Goal: Task Accomplishment & Management: Complete application form

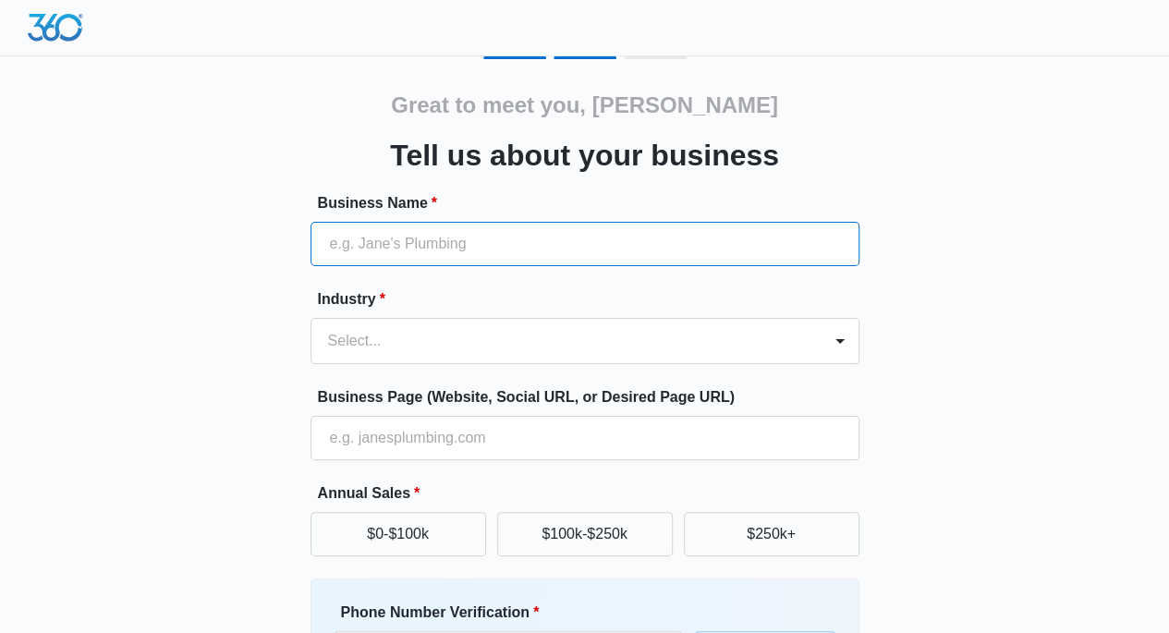
click at [368, 247] on input "Business Name *" at bounding box center [584, 244] width 549 height 44
type input "Resilient roofing and repair"
type input "[PHONE_NUMBER]"
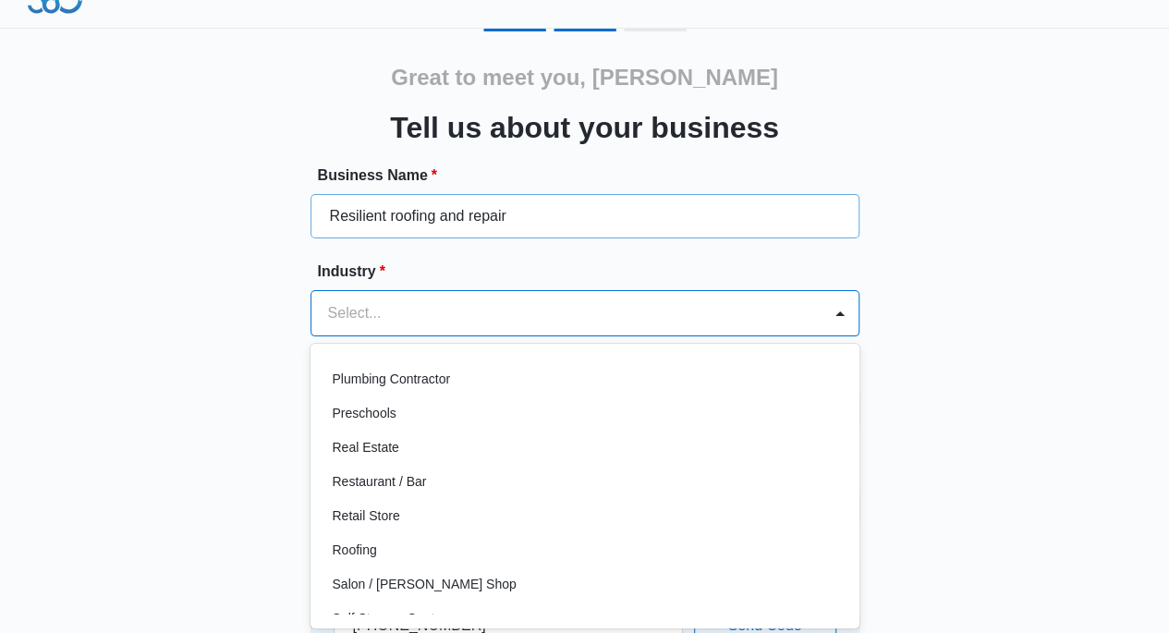
scroll to position [1234, 0]
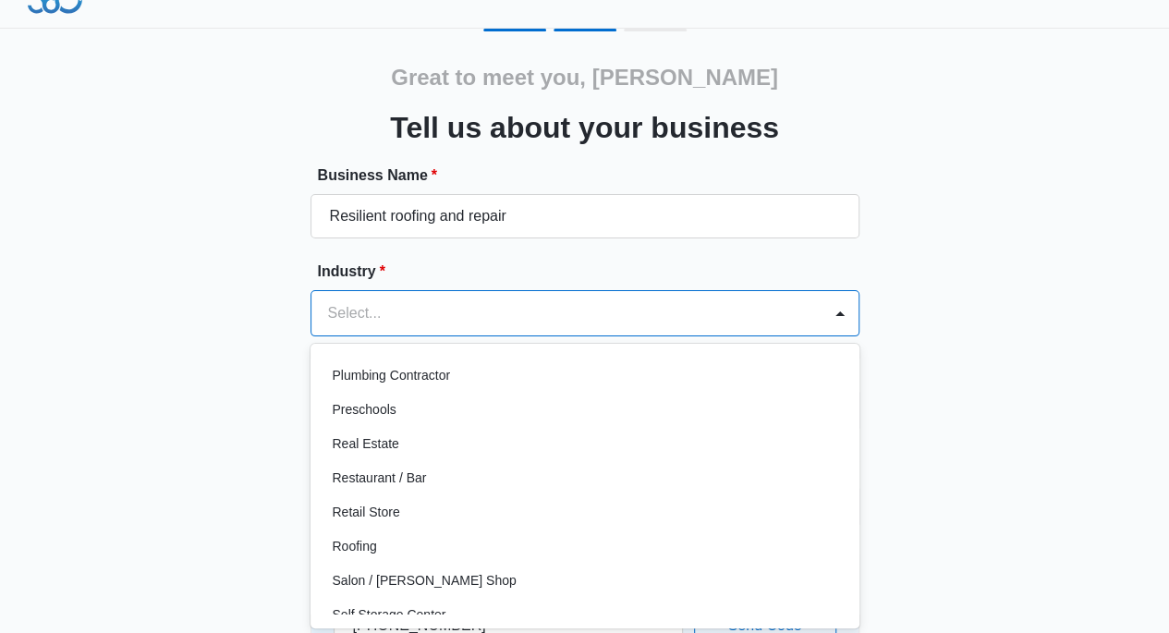
click at [342, 545] on p "Roofing" at bounding box center [355, 546] width 44 height 19
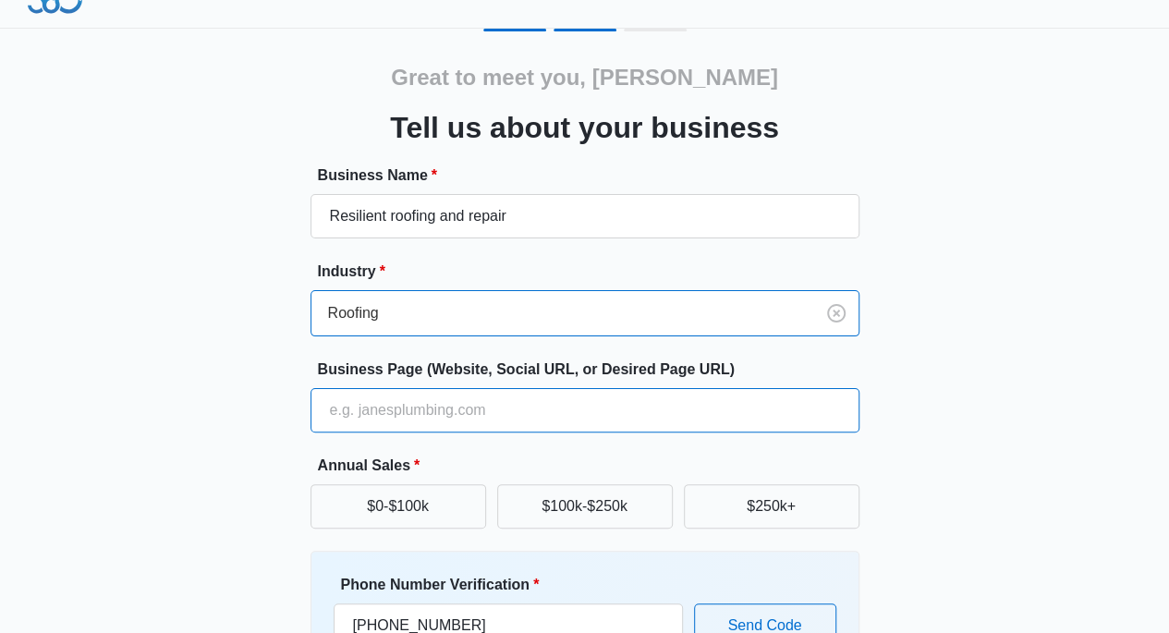
click at [350, 414] on input "Business Page (Website, Social URL, or Desired Page URL)" at bounding box center [584, 410] width 549 height 44
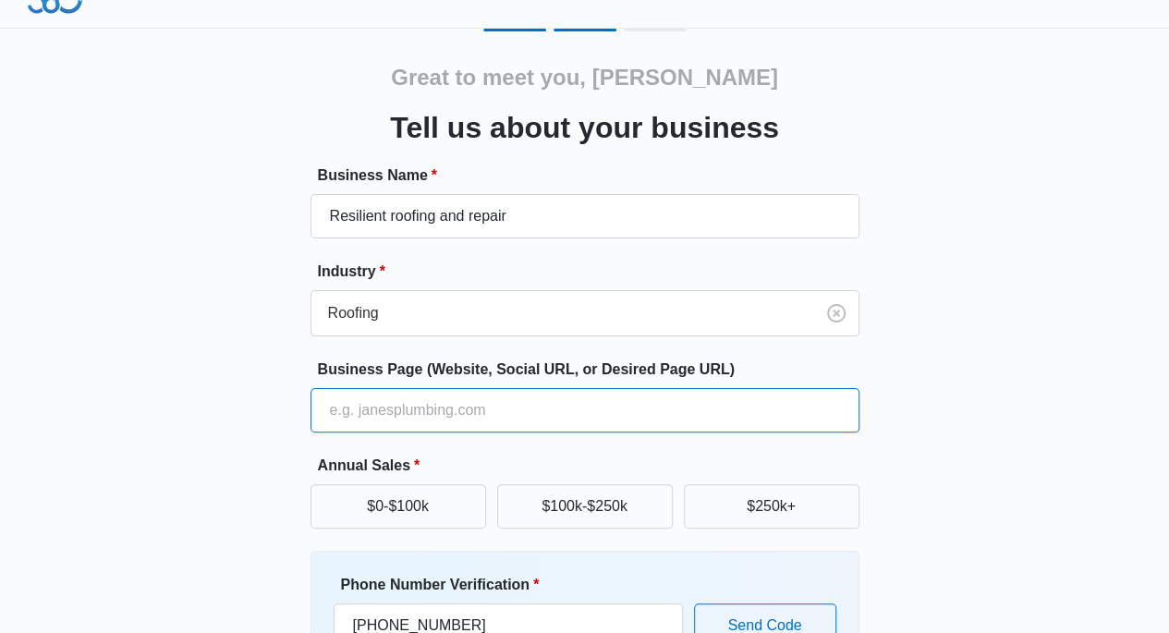
type input "[URL][DOMAIN_NAME]"
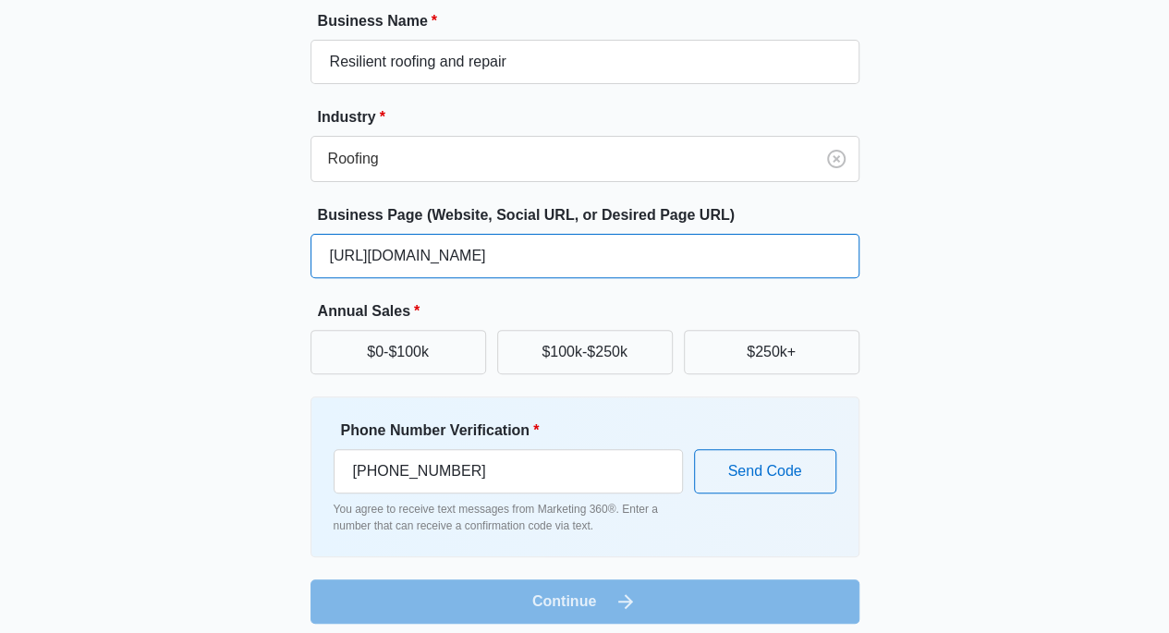
scroll to position [183, 0]
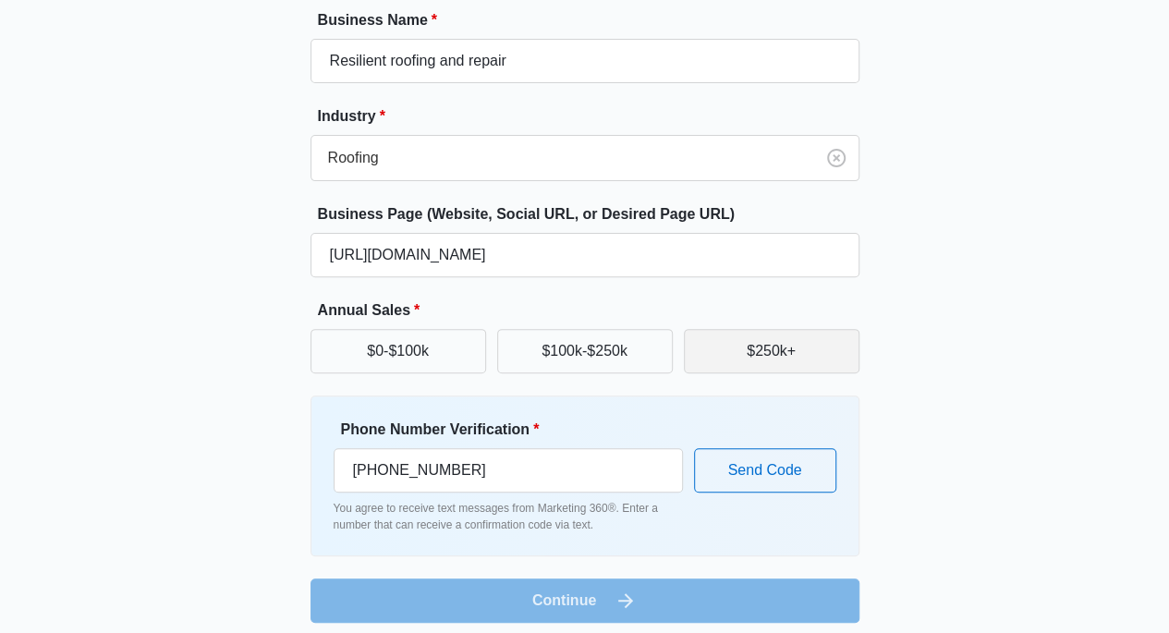
click at [759, 348] on button "$250k+" at bounding box center [772, 351] width 176 height 44
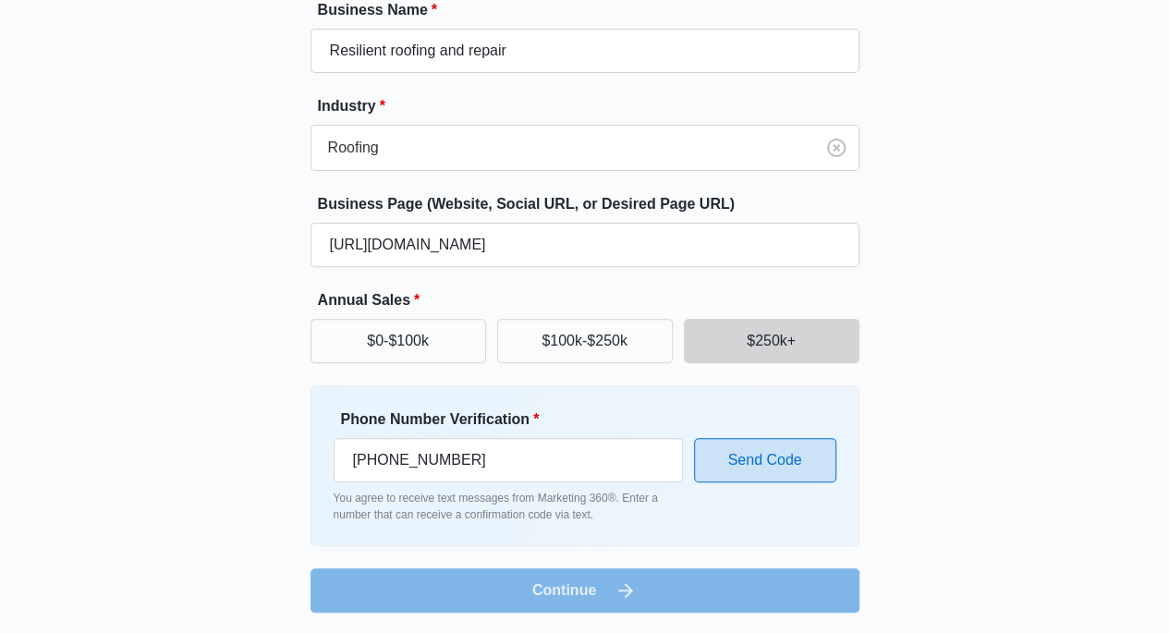
click at [770, 460] on button "Send Code" at bounding box center [765, 460] width 142 height 44
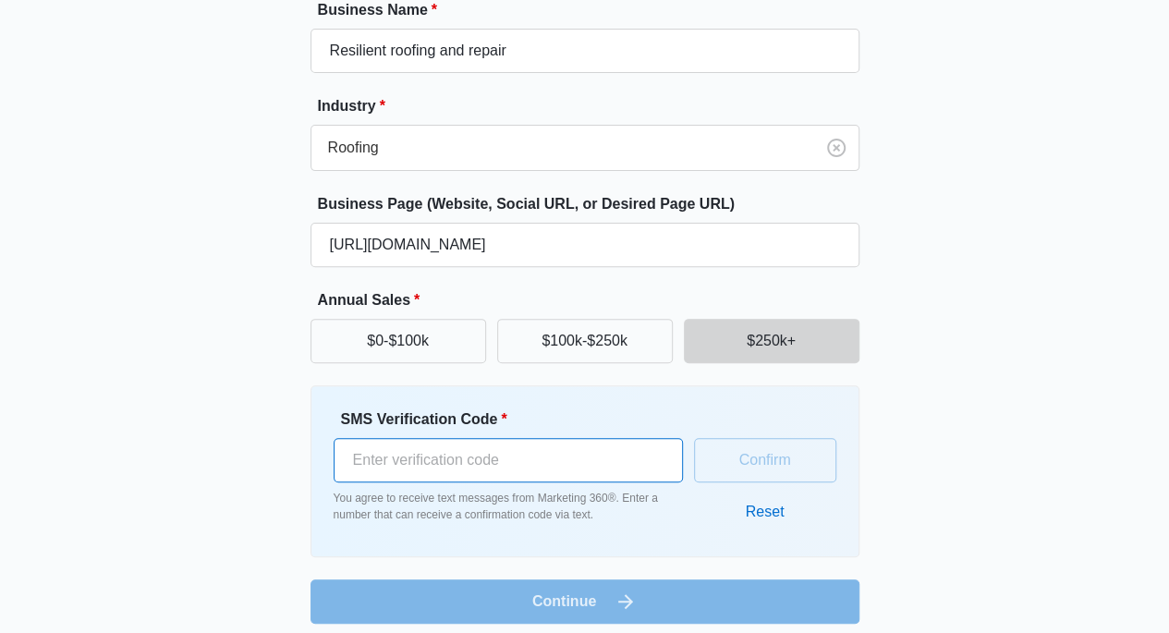
click at [388, 455] on input "SMS Verification Code *" at bounding box center [507, 460] width 349 height 44
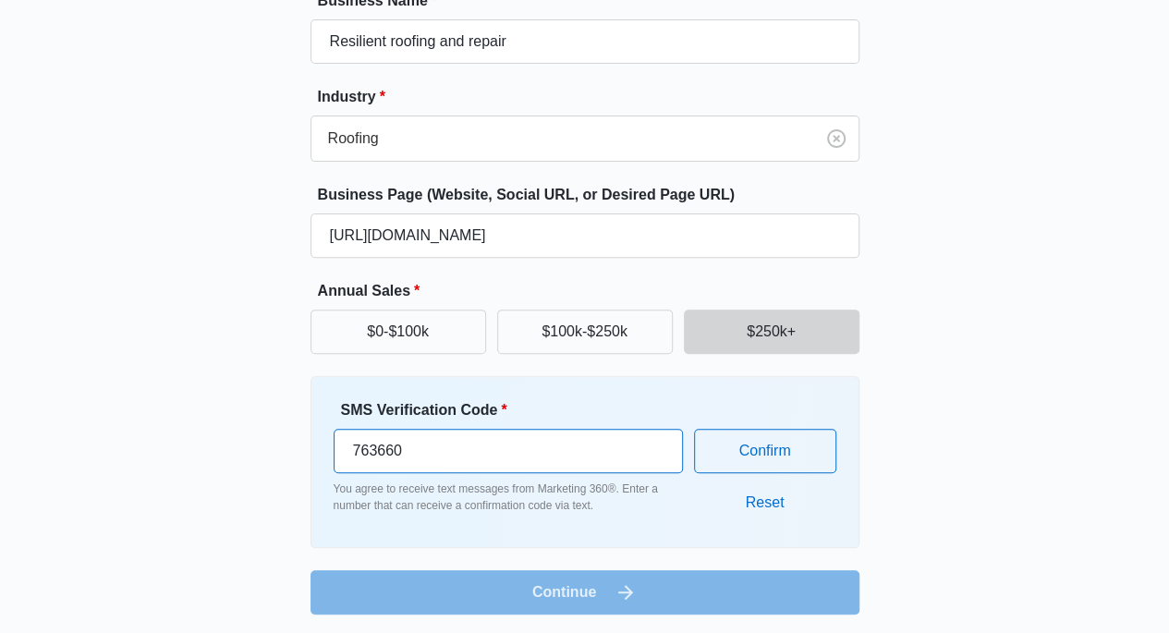
scroll to position [204, 0]
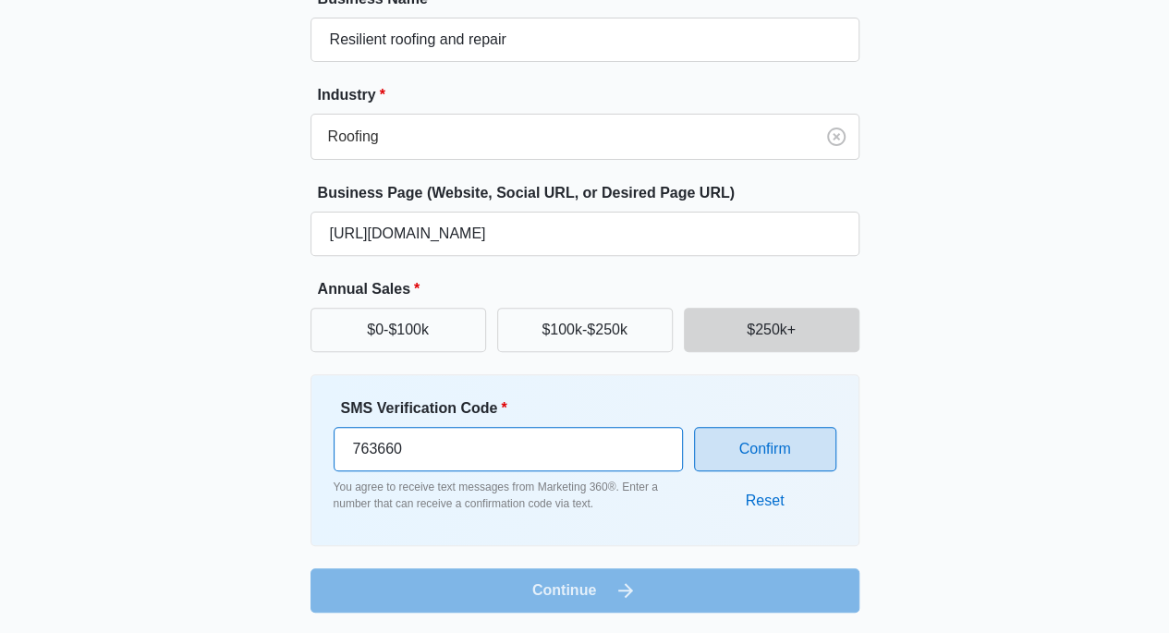
type input "763660"
click at [746, 447] on button "Confirm" at bounding box center [765, 449] width 142 height 44
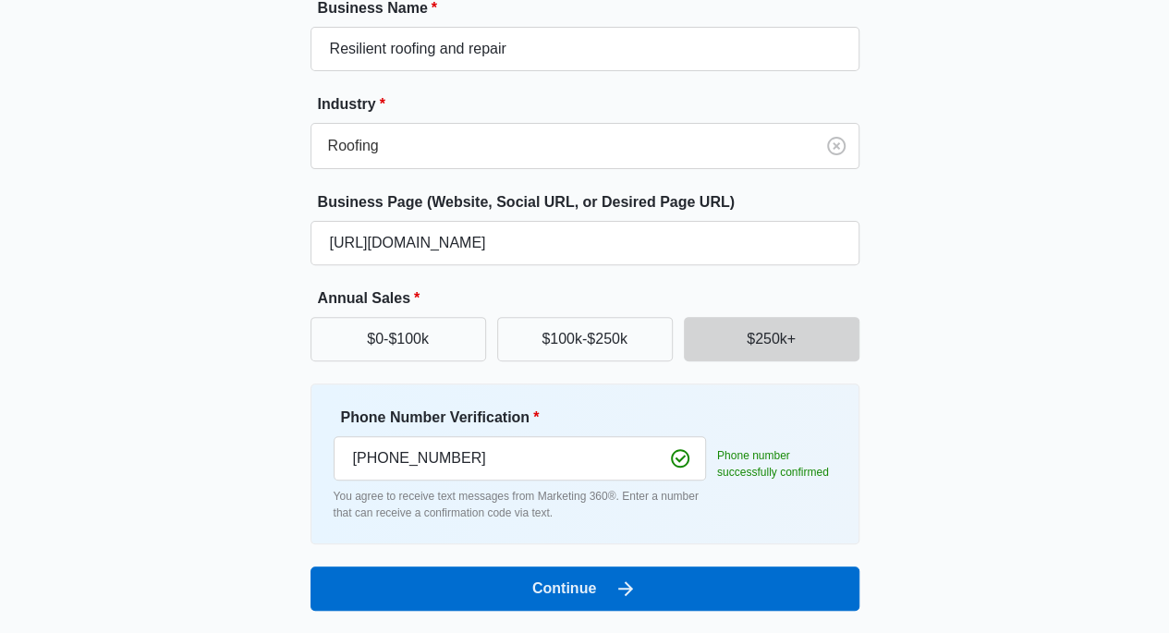
scroll to position [193, 0]
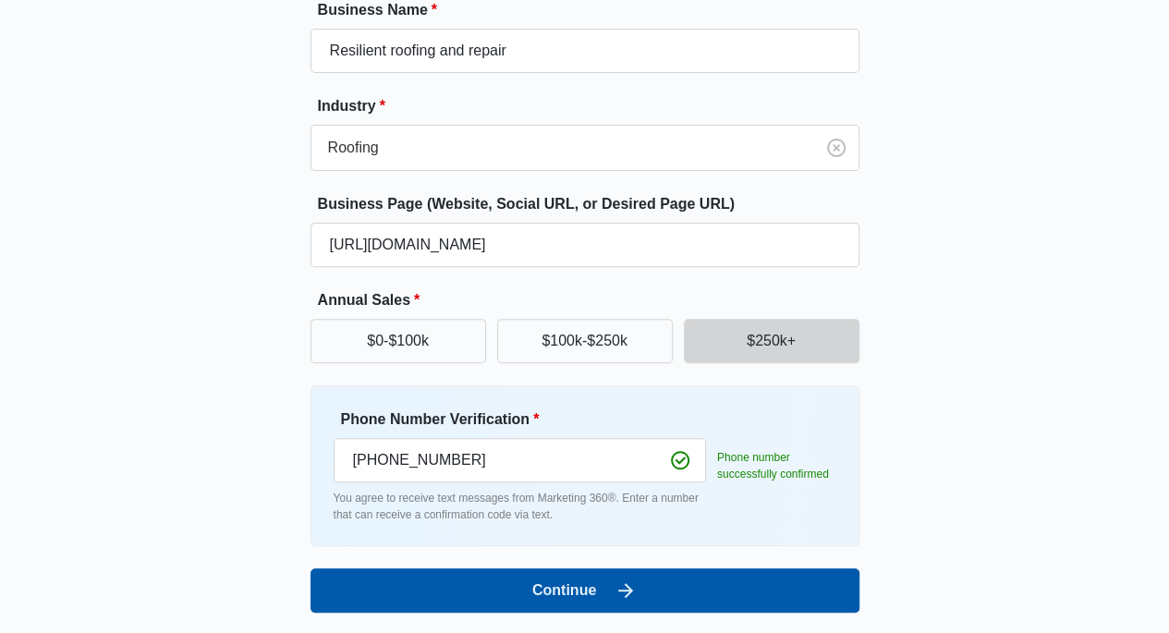
click at [455, 597] on button "Continue" at bounding box center [584, 590] width 549 height 44
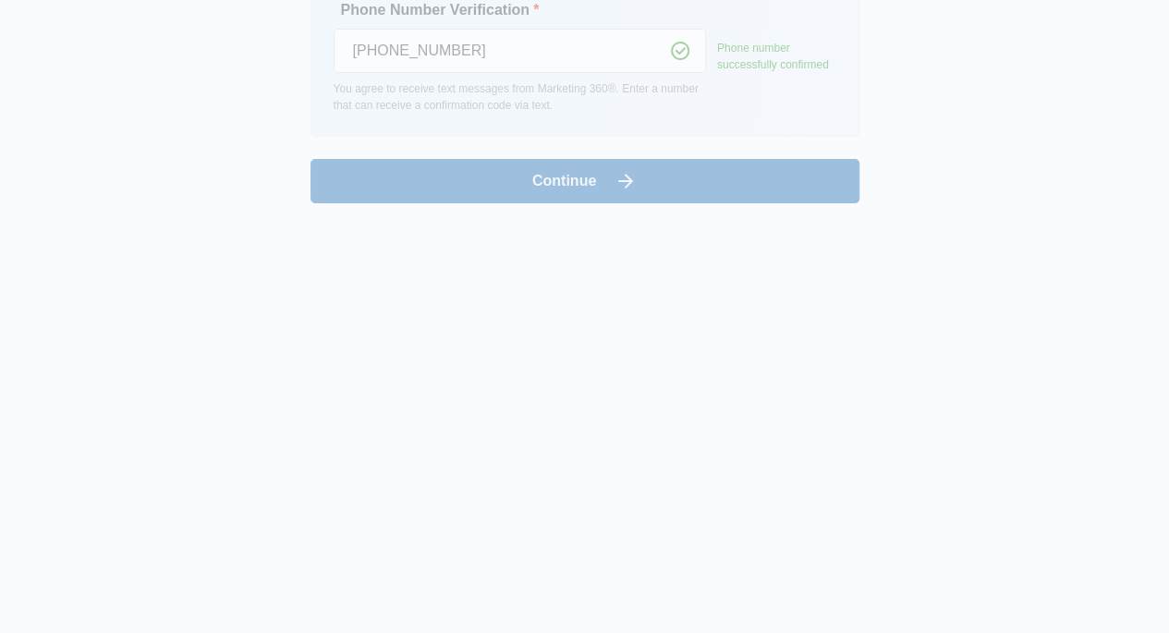
scroll to position [0, 0]
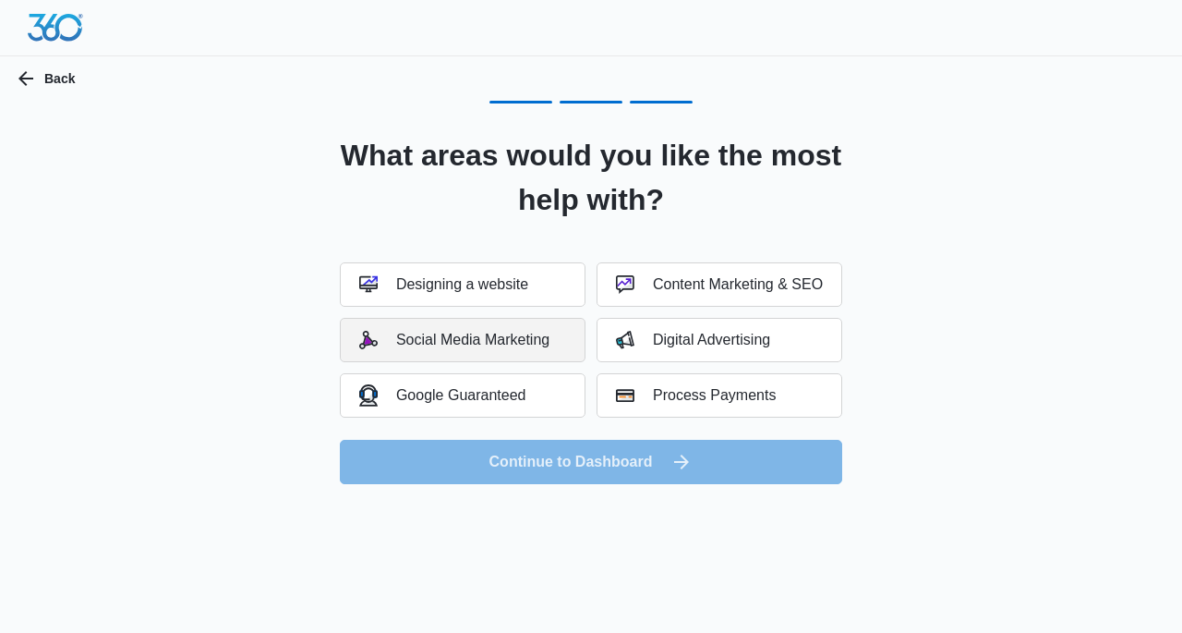
click at [447, 357] on button "Social Media Marketing" at bounding box center [463, 340] width 246 height 44
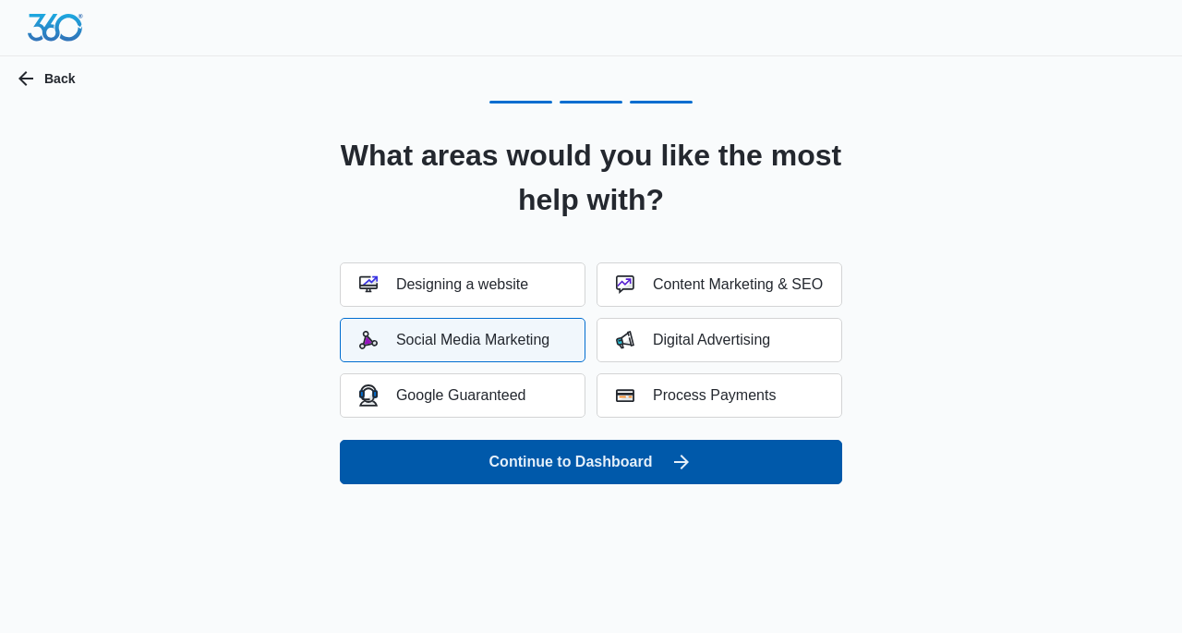
click at [464, 459] on button "Continue to Dashboard" at bounding box center [591, 462] width 503 height 44
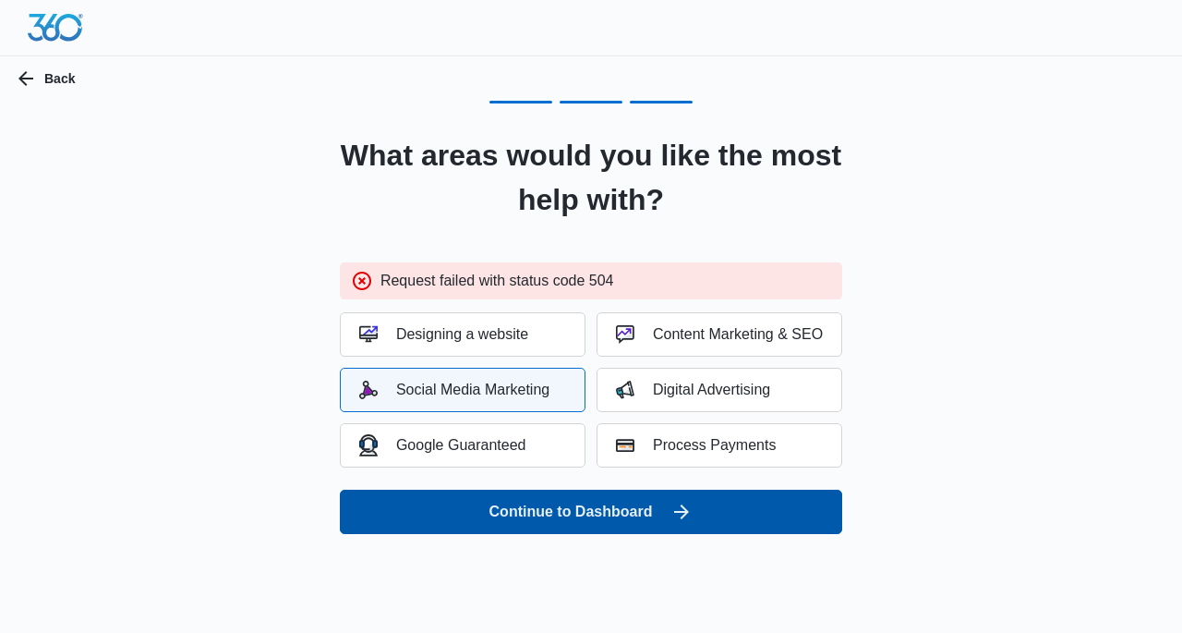
click at [450, 516] on button "Continue to Dashboard" at bounding box center [591, 512] width 503 height 44
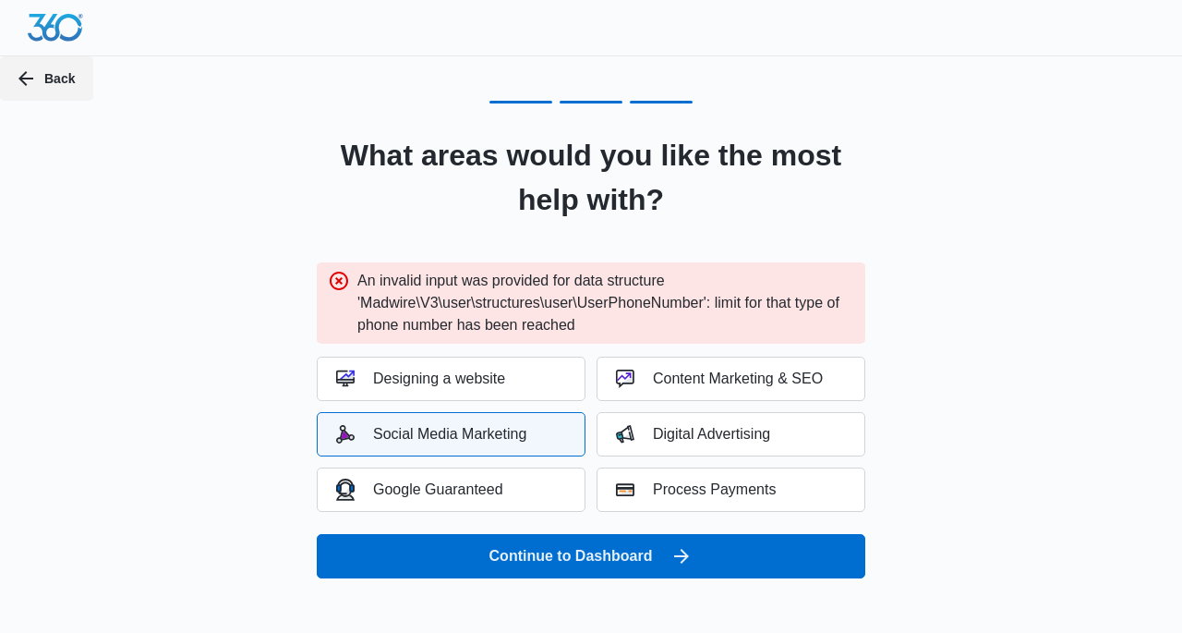
click at [17, 70] on icon "button" at bounding box center [26, 78] width 22 height 22
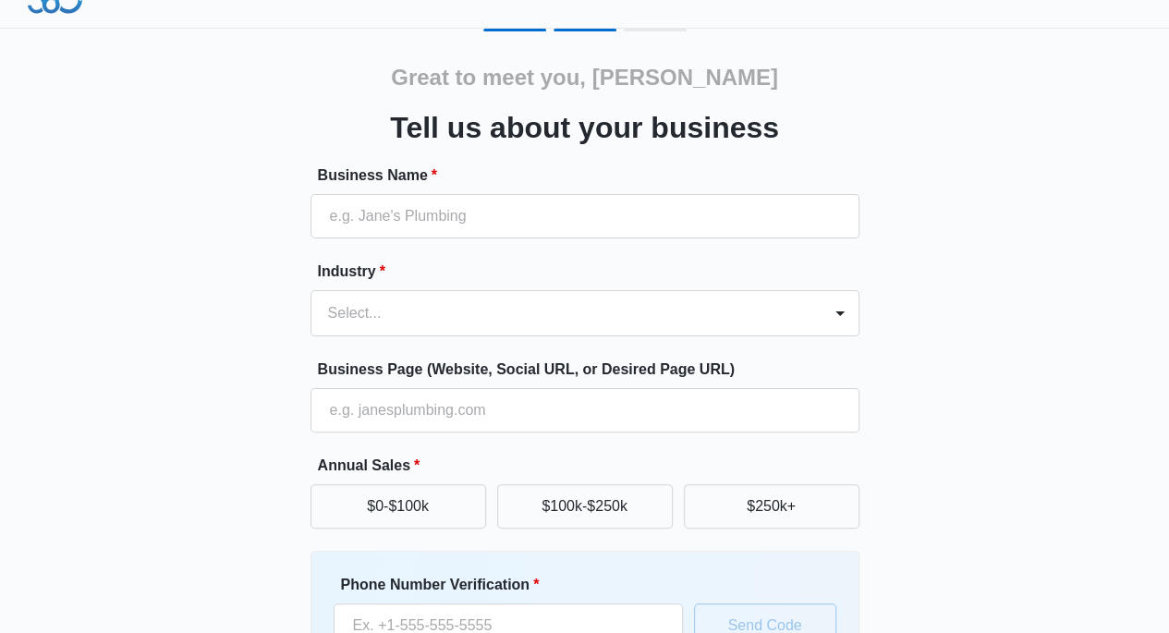
scroll to position [38, 0]
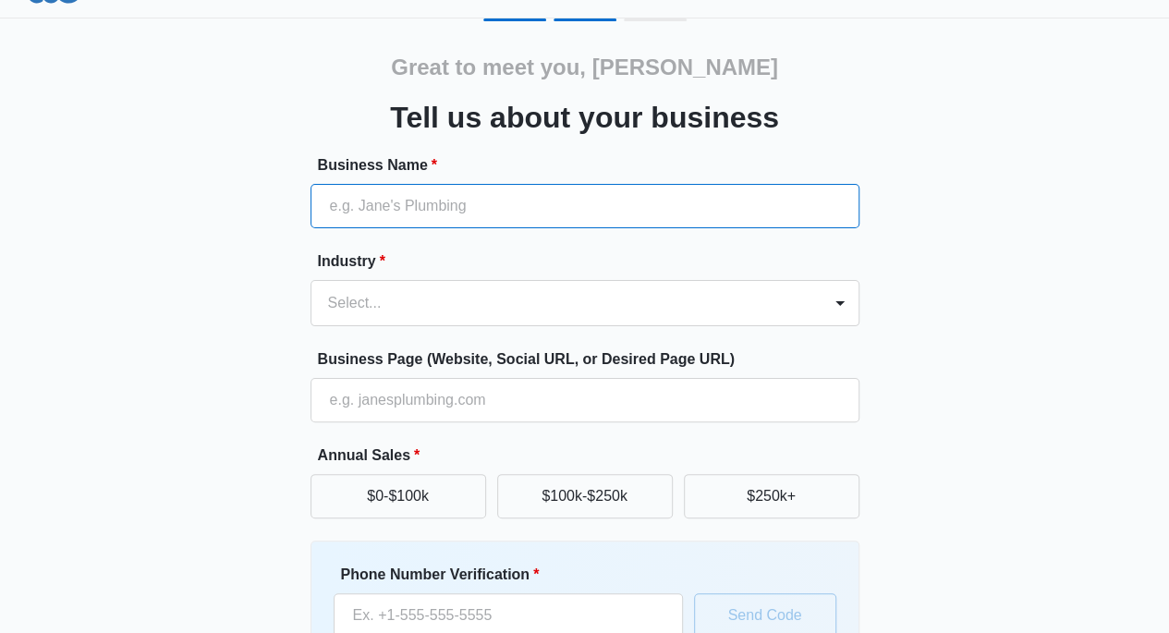
click at [341, 205] on input "Business Name *" at bounding box center [584, 206] width 549 height 44
type input "Resilient Roofing and repair"
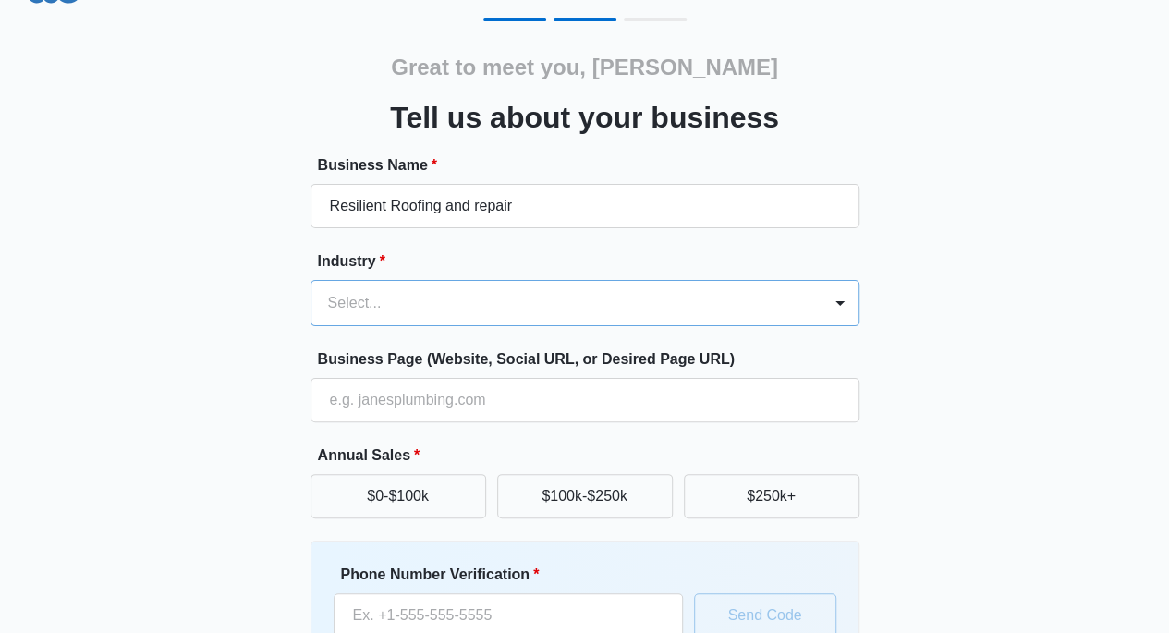
click at [329, 297] on input "text" at bounding box center [330, 303] width 4 height 22
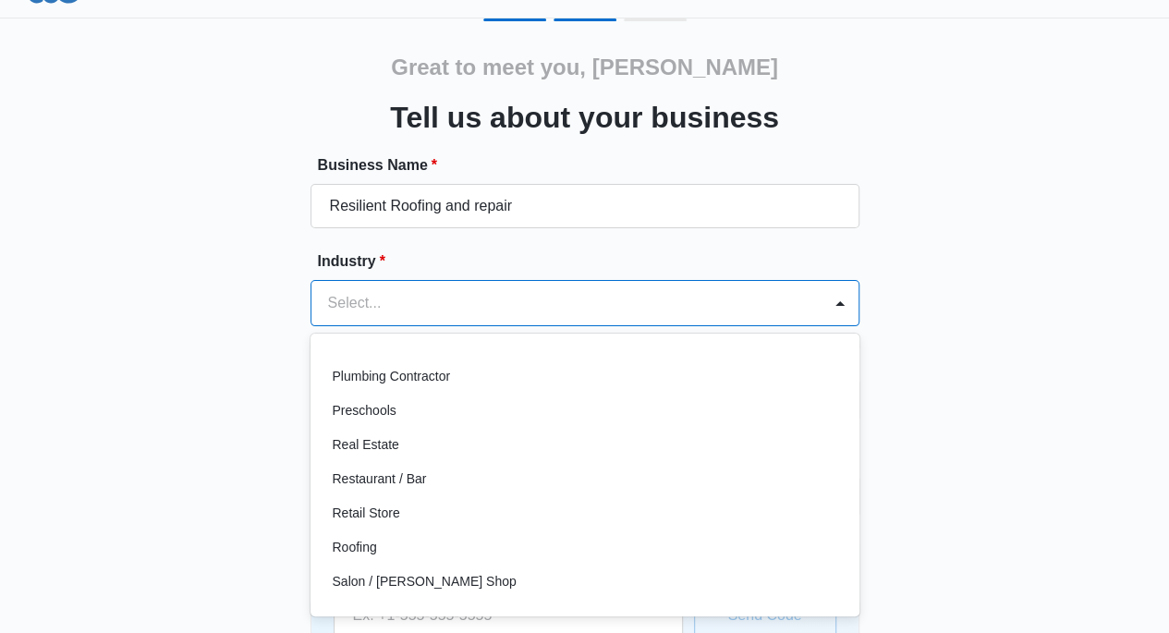
scroll to position [1224, 0]
click at [349, 552] on p "Roofing" at bounding box center [355, 546] width 44 height 19
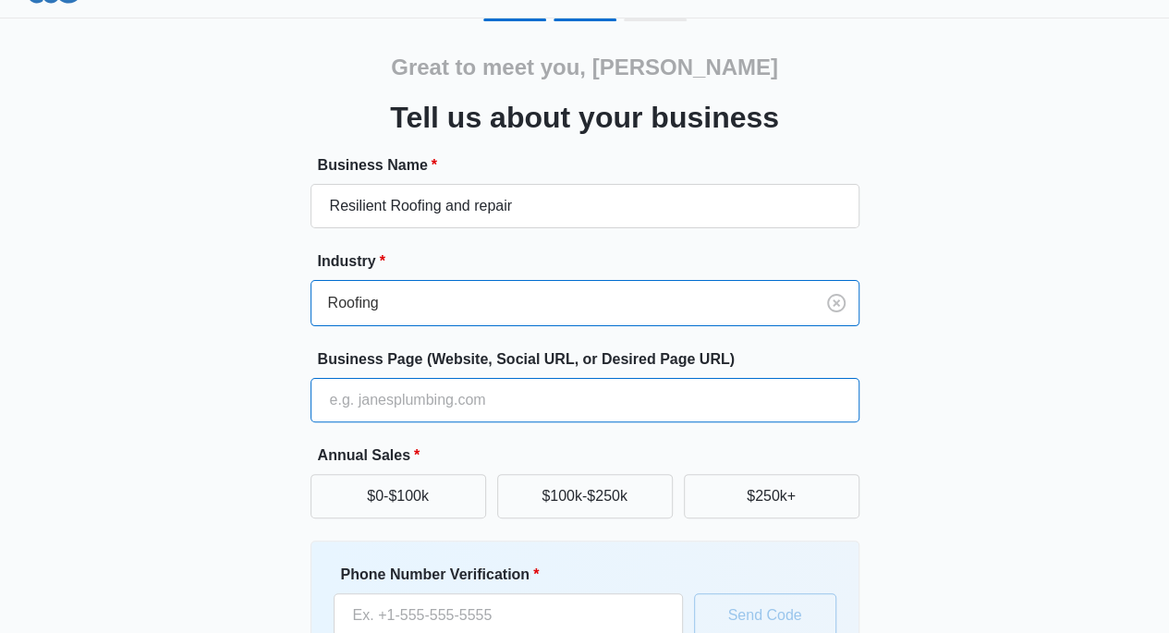
click at [357, 409] on input "Business Page (Website, Social URL, or Desired Page URL)" at bounding box center [584, 400] width 549 height 44
type input "[URL][DOMAIN_NAME]"
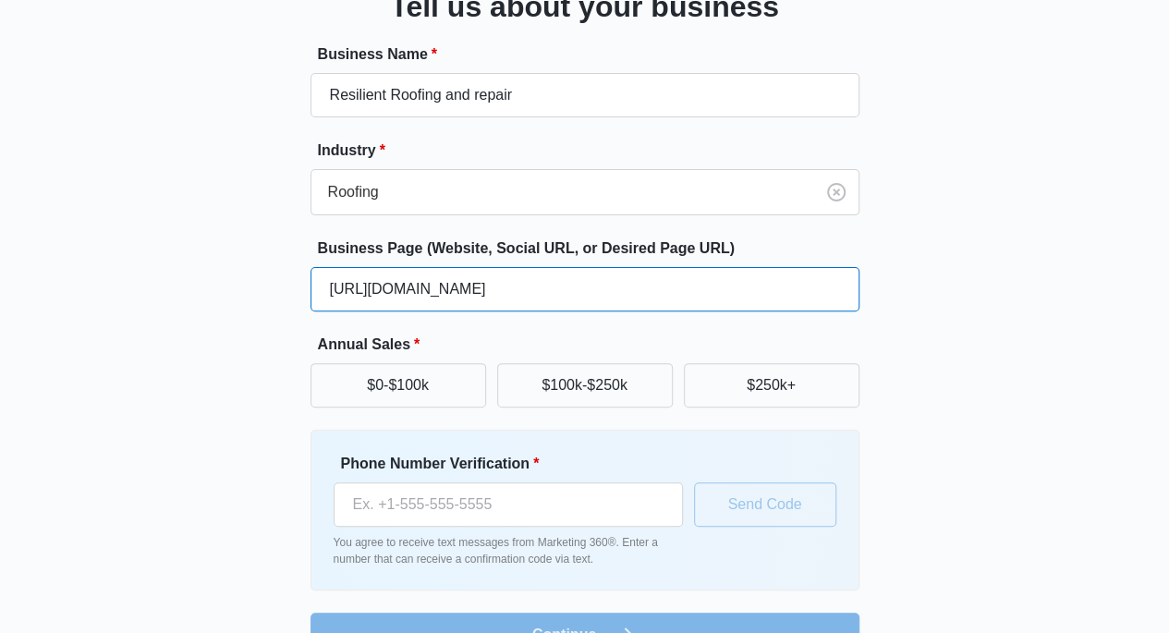
scroll to position [151, 0]
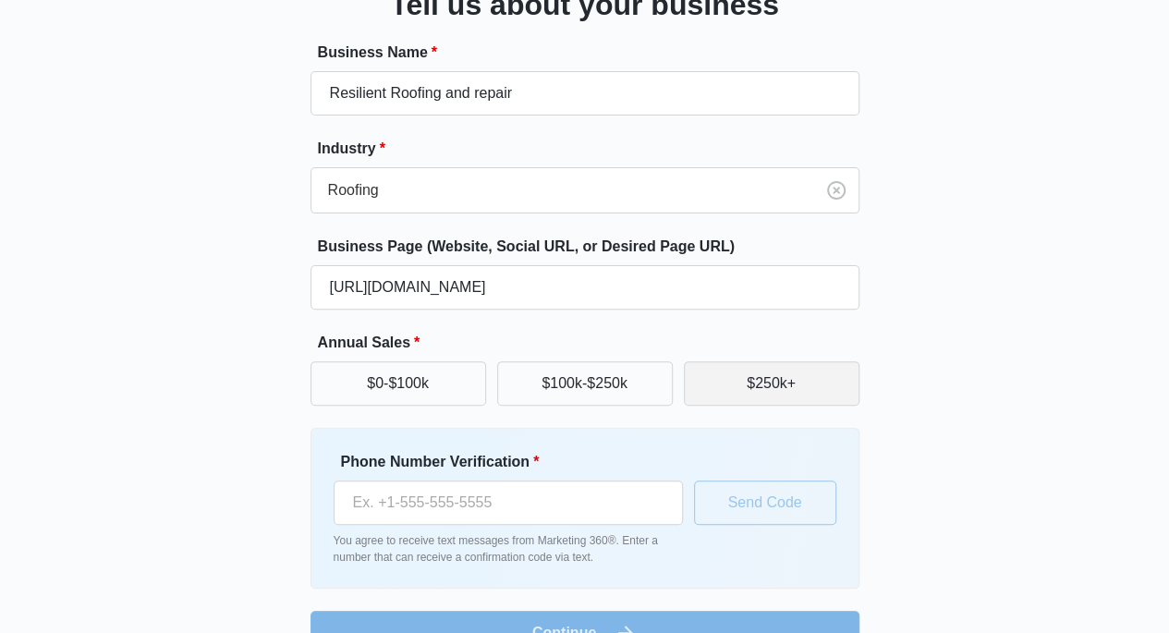
click at [750, 391] on button "$250k+" at bounding box center [772, 383] width 176 height 44
click at [762, 400] on button "$250k+" at bounding box center [772, 383] width 176 height 44
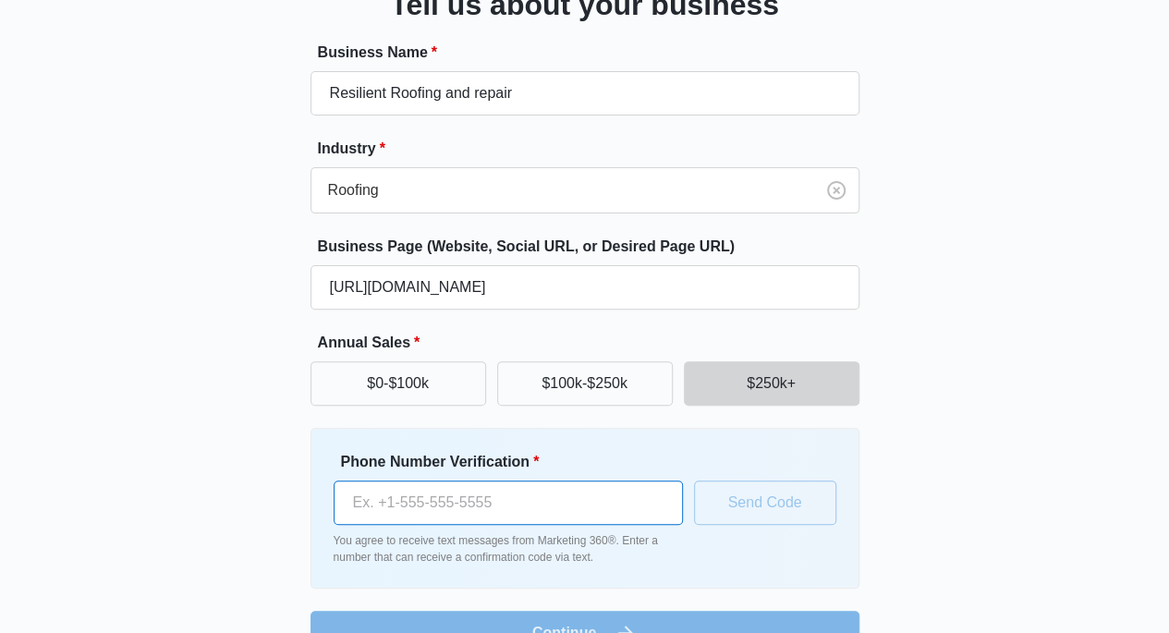
click at [397, 505] on input "Phone Number Verification *" at bounding box center [507, 502] width 349 height 44
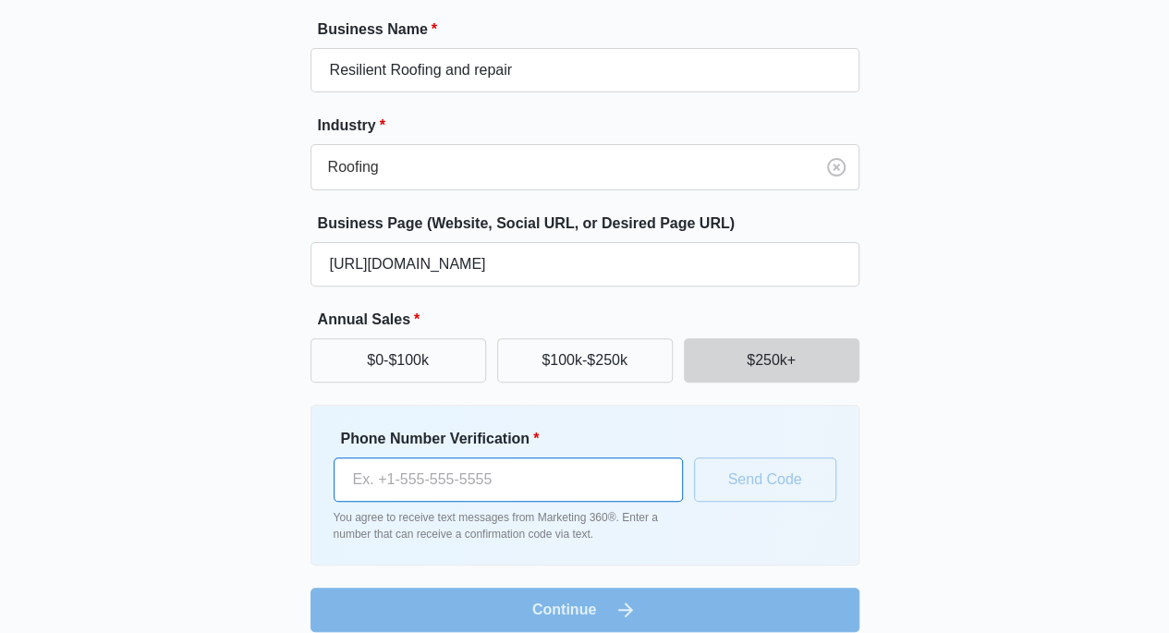
scroll to position [193, 0]
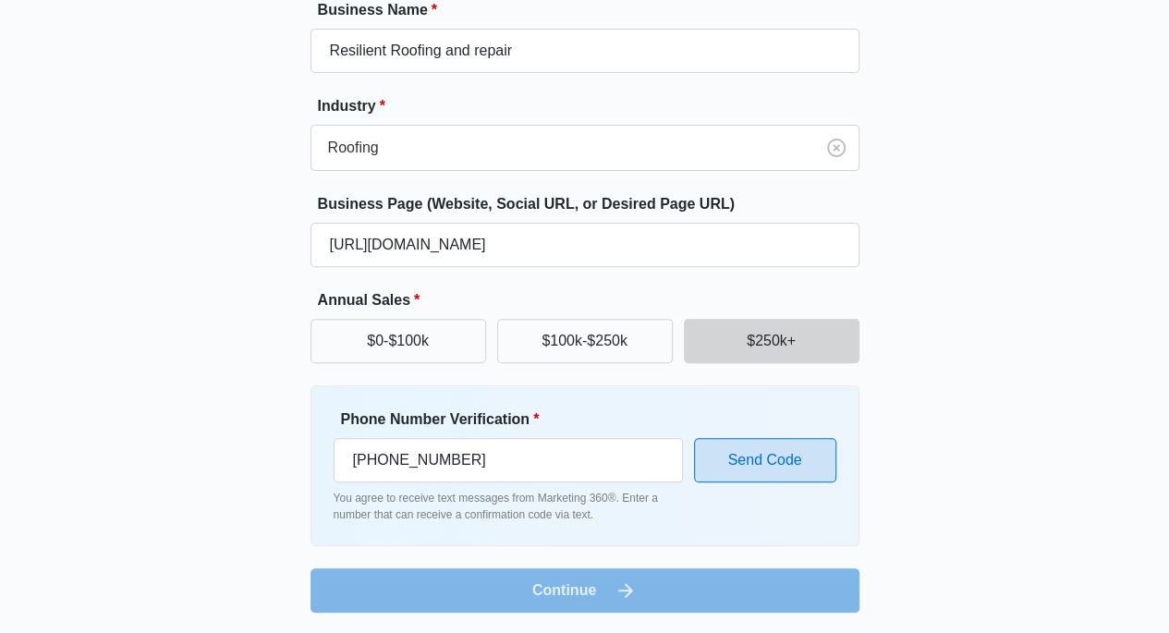
click at [761, 451] on button "Send Code" at bounding box center [765, 460] width 142 height 44
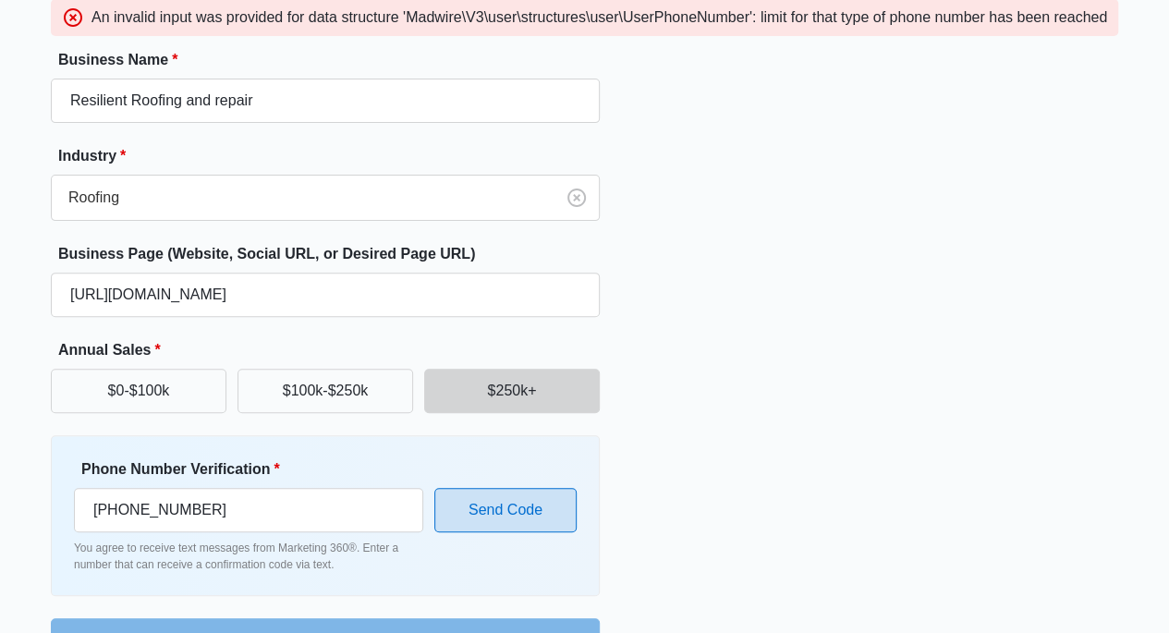
scroll to position [243, 0]
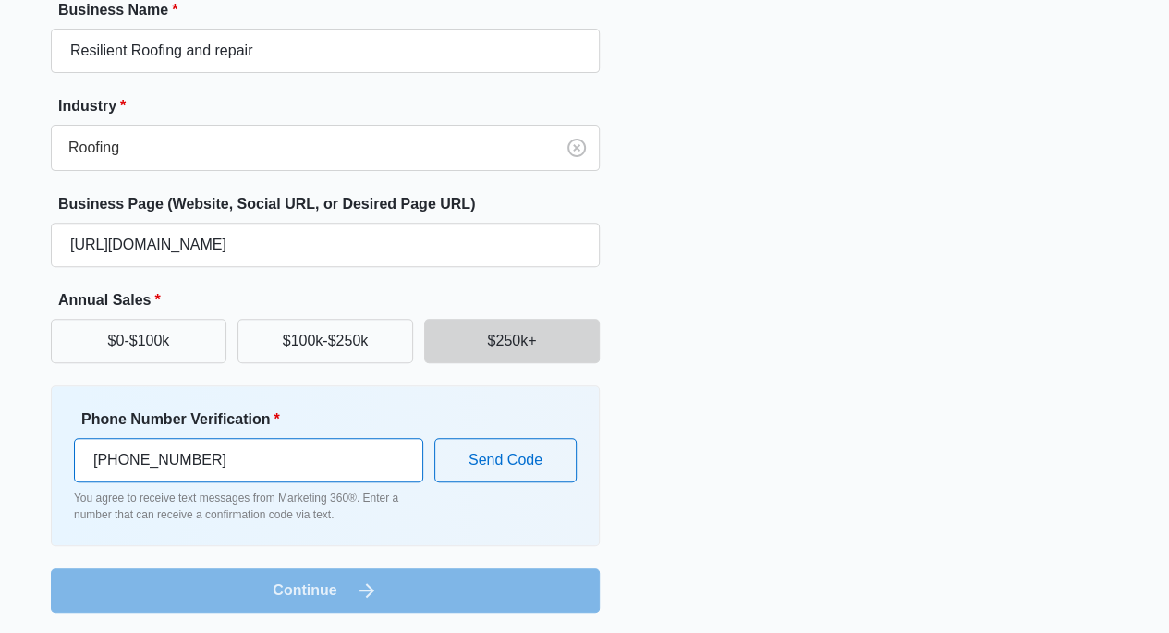
click at [266, 462] on input "[PHONE_NUMBER]" at bounding box center [248, 460] width 349 height 44
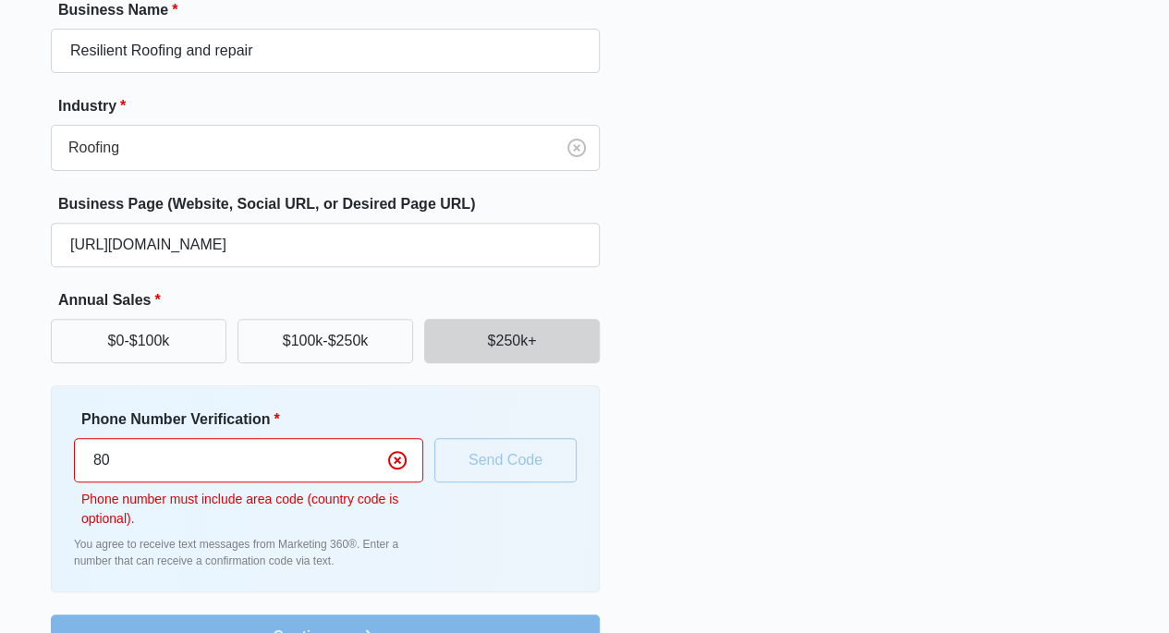
type input "8"
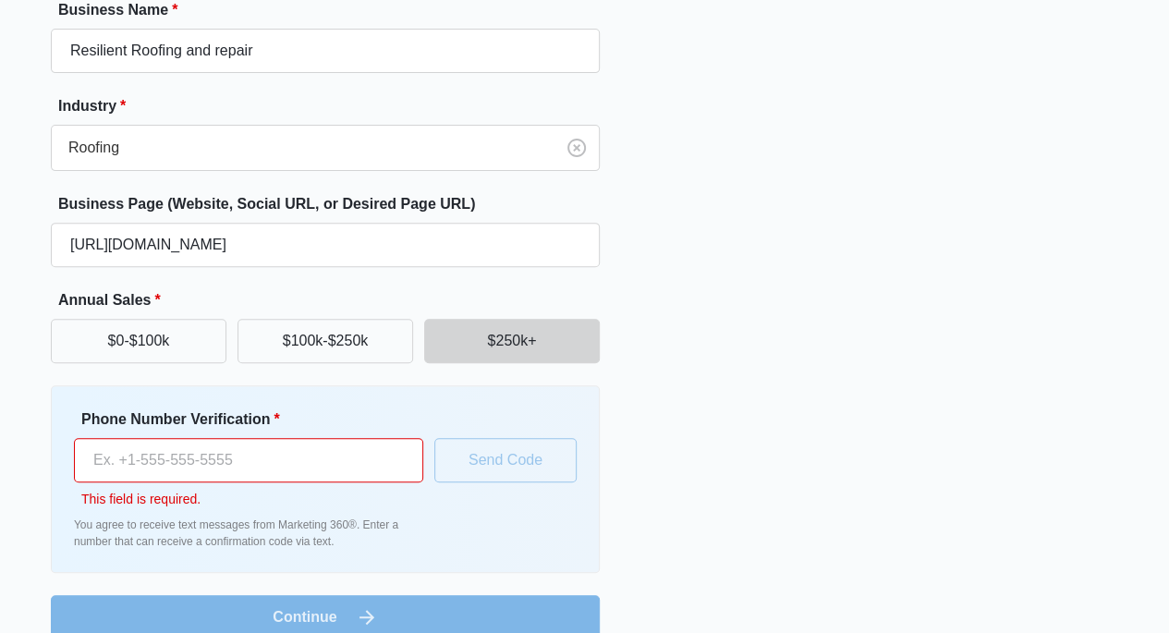
click at [167, 455] on input "Phone Number Verification *" at bounding box center [248, 460] width 349 height 44
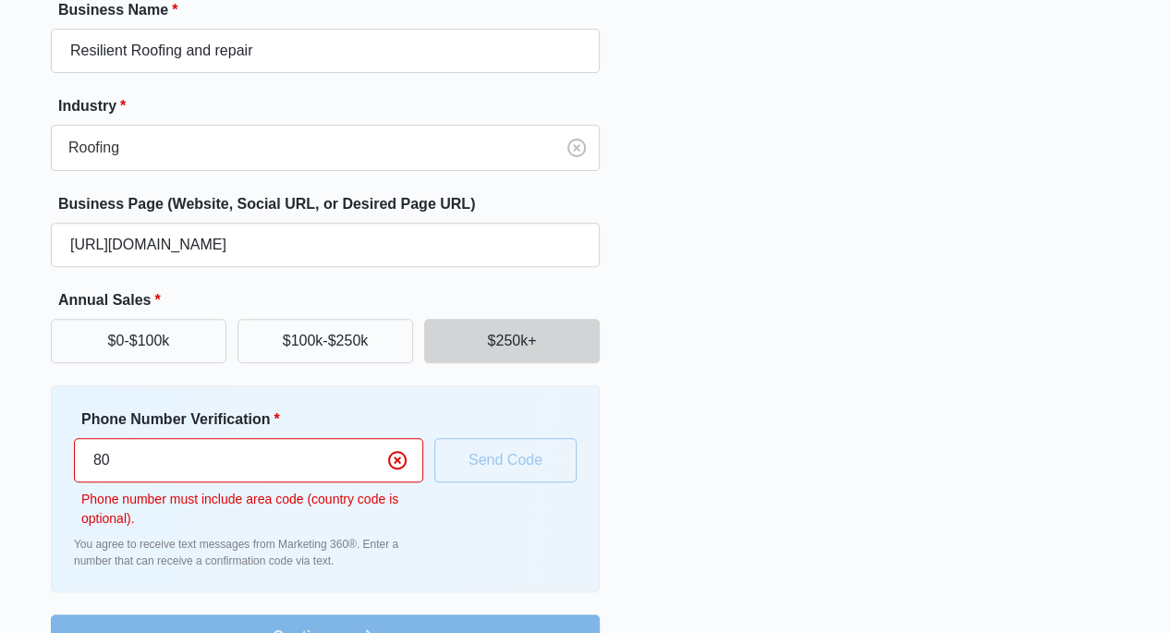
type input "8"
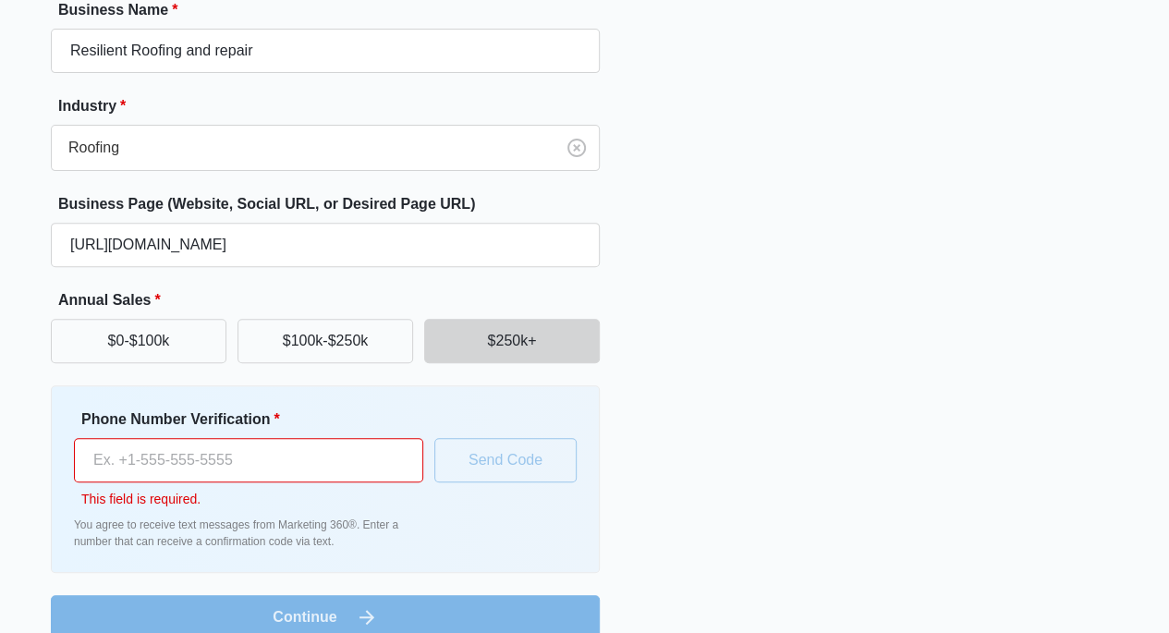
scroll to position [270, 0]
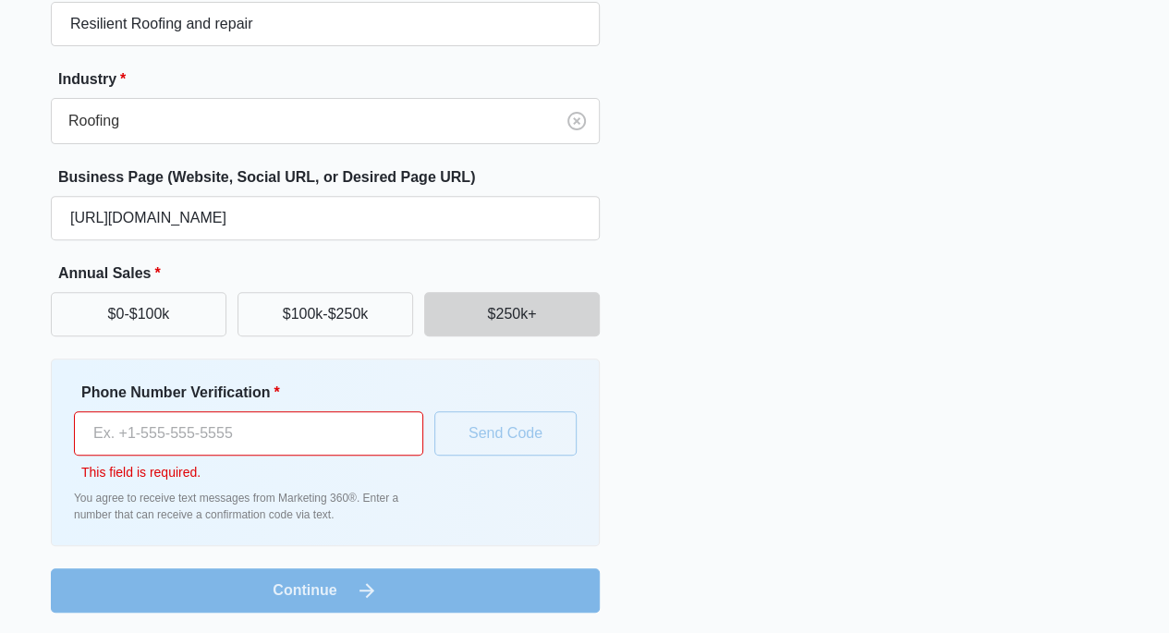
click at [244, 591] on form "Business Name * Resilient Roofing and repair Industry * Roofing Business Page (…" at bounding box center [325, 292] width 549 height 640
click at [124, 429] on input "Phone Number Verification *" at bounding box center [248, 433] width 349 height 44
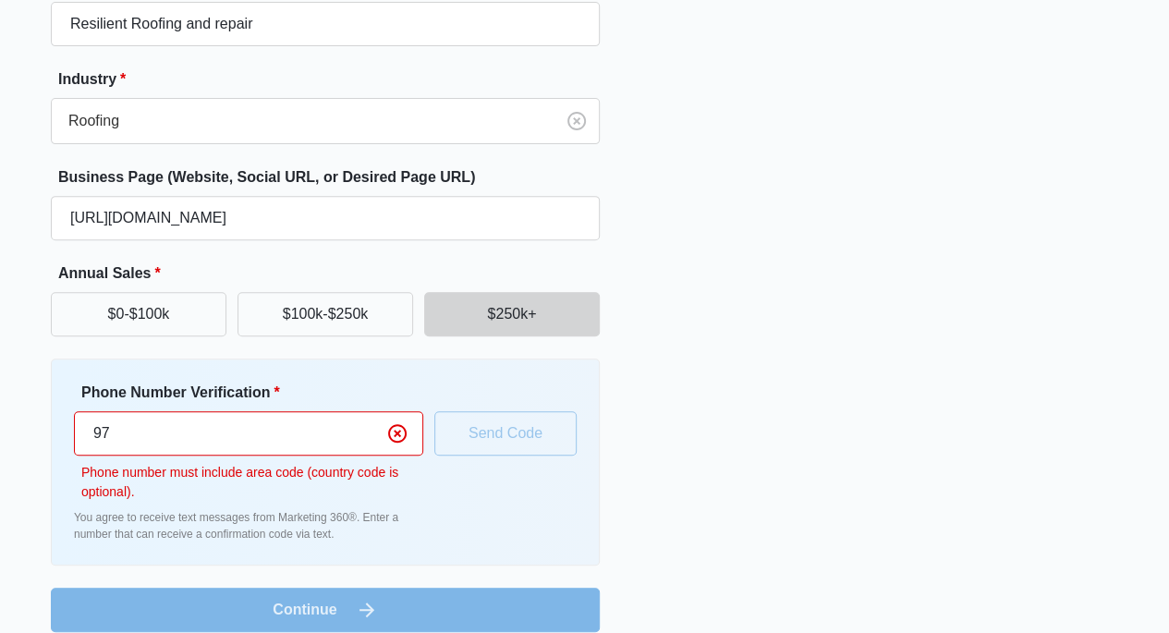
type input "9"
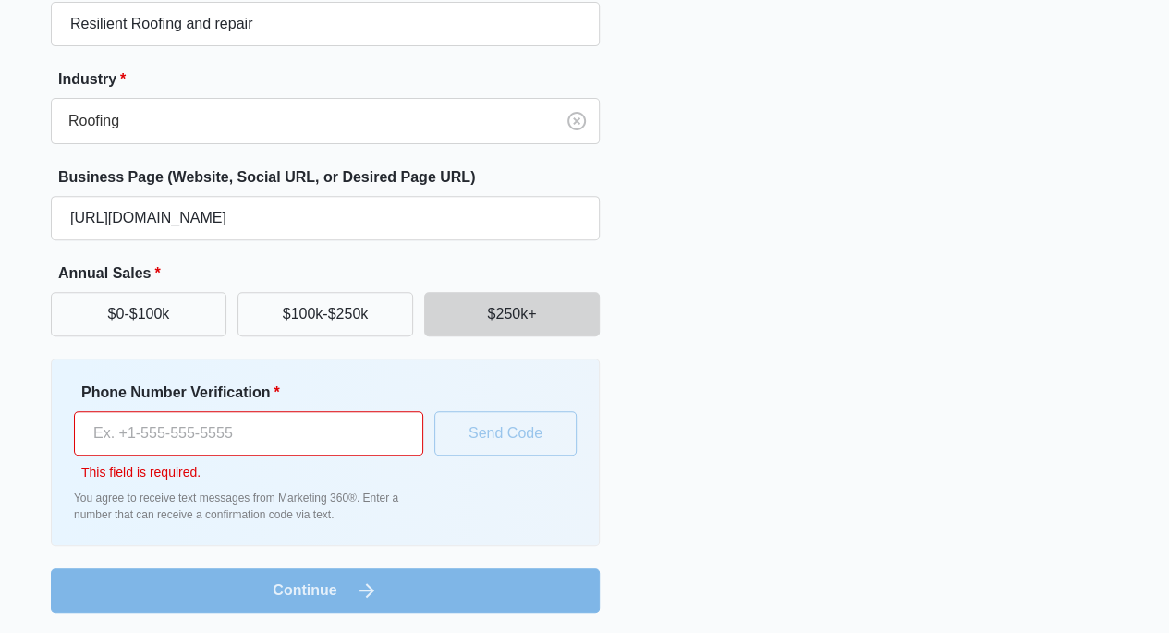
click at [152, 421] on input "Phone Number Verification *" at bounding box center [248, 433] width 349 height 44
type input "[PHONE_NUMBER]"
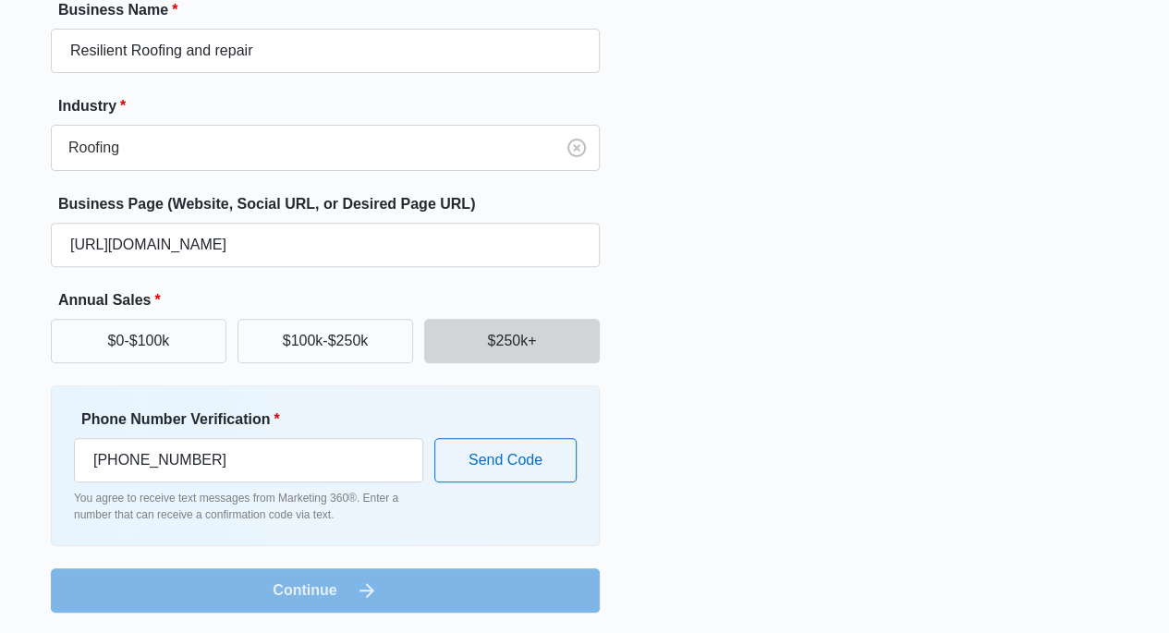
click at [227, 582] on form "Business Name * Resilient Roofing and repair Industry * Roofing Business Page (…" at bounding box center [325, 305] width 549 height 613
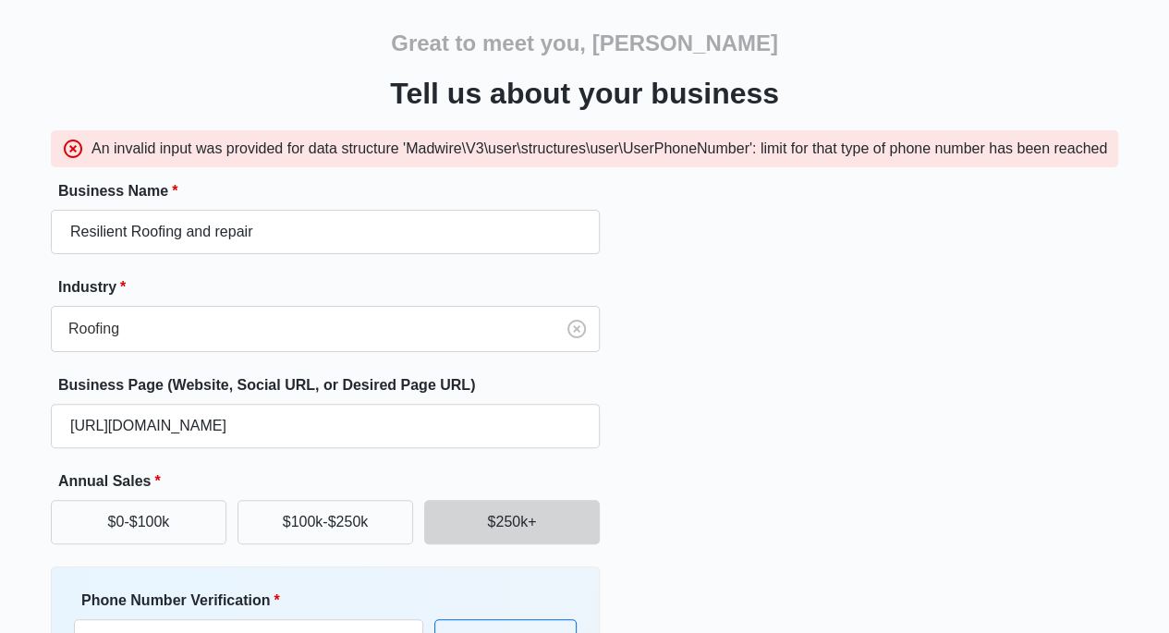
scroll to position [0, 0]
